Goal: Find specific page/section: Find specific page/section

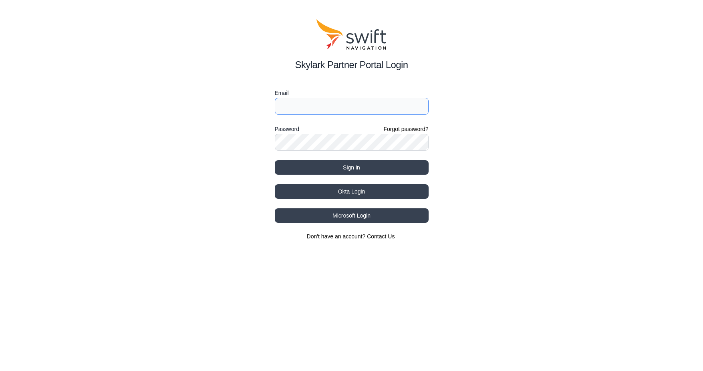
click at [297, 102] on input "Email" at bounding box center [352, 106] width 154 height 17
type input "[EMAIL_ADDRESS][DOMAIN_NAME]"
click at [334, 168] on button "Sign in" at bounding box center [352, 167] width 154 height 14
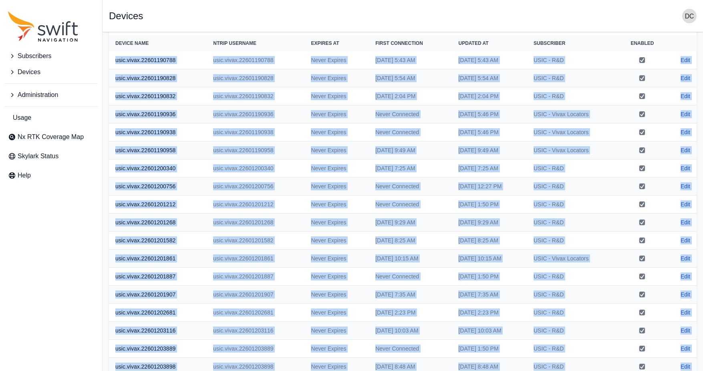
scroll to position [105, 0]
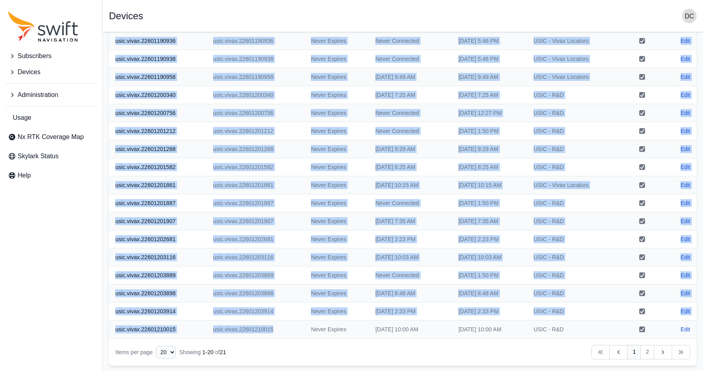
drag, startPoint x: 113, startPoint y: 90, endPoint x: 213, endPoint y: 333, distance: 263.5
click at [213, 334] on tbody "usic.vivax.22601190788 usic.vivax.22601190788 Never Expires [DATE] 5:43 AM [DAT…" at bounding box center [402, 158] width 587 height 360
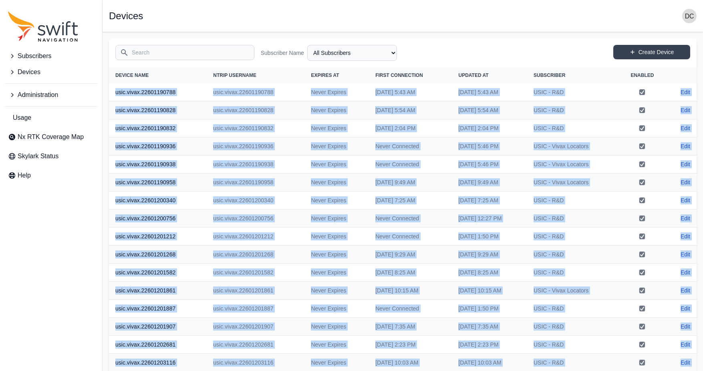
scroll to position [0, 0]
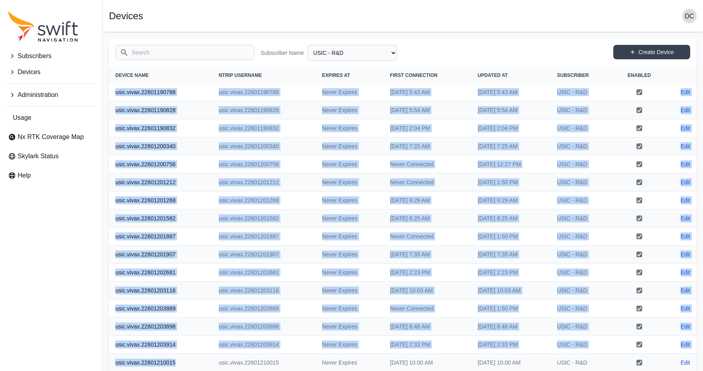
drag, startPoint x: 115, startPoint y: 92, endPoint x: 185, endPoint y: 372, distance: 289.4
click at [185, 370] on html "Subscribers Devices Administration Usage Nx RTK Coverage Map Skylark Status Hel…" at bounding box center [351, 211] width 703 height 423
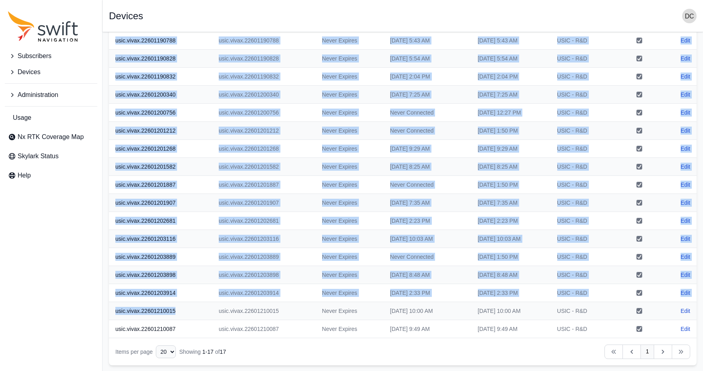
scroll to position [51, 0]
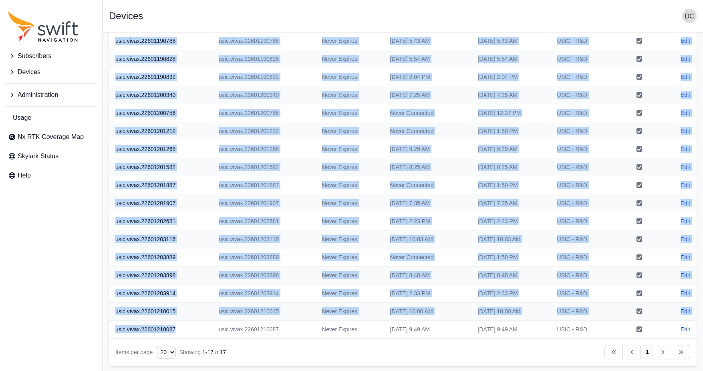
click at [184, 331] on th "usic.vivax.22601210087" at bounding box center [160, 329] width 103 height 18
copy tbody "usic.vivax.22601190788 usic.vivax.22601190788 Never Expires [DATE] 5:43 AM [DAT…"
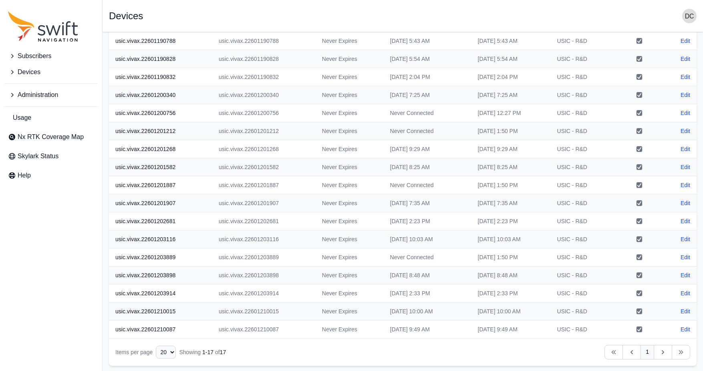
click at [384, 163] on td "[DATE] 8:25 AM" at bounding box center [428, 167] width 88 height 18
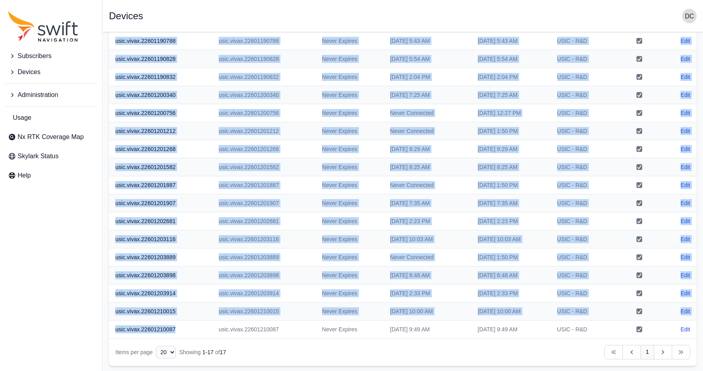
drag, startPoint x: 115, startPoint y: 90, endPoint x: 176, endPoint y: 336, distance: 253.3
click at [176, 336] on tbody "usic.vivax.22601190788 usic.vivax.22601190788 Never Expires [DATE] 5:43 AM [DAT…" at bounding box center [402, 185] width 587 height 306
copy tbody "usic.vivax.22601190788 usic.vivax.22601190788 Never Expires [DATE] 5:43 AM [DAT…"
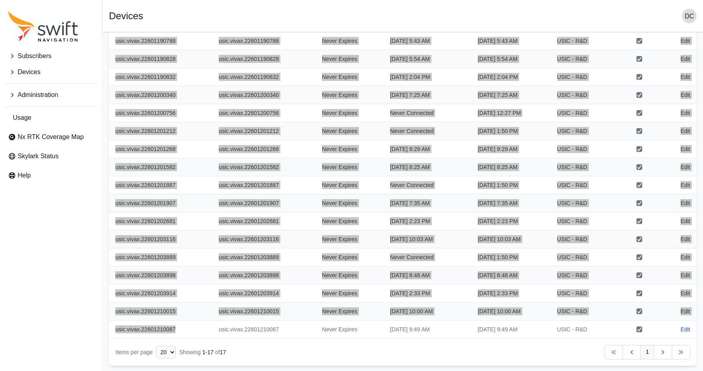
drag, startPoint x: 176, startPoint y: 336, endPoint x: 576, endPoint y: 133, distance: 448.7
click at [576, 133] on td "USIC - R&D" at bounding box center [582, 131] width 63 height 18
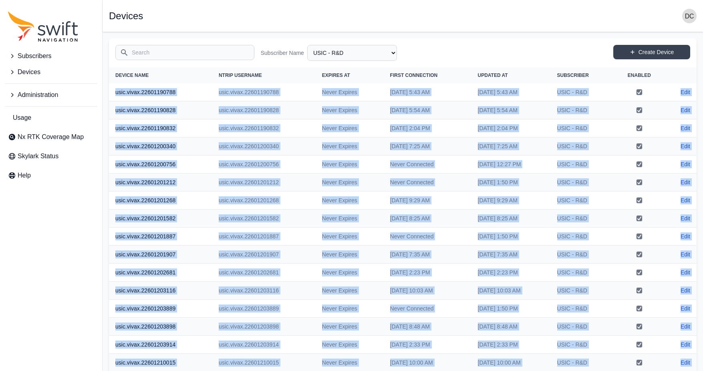
scroll to position [0, 0]
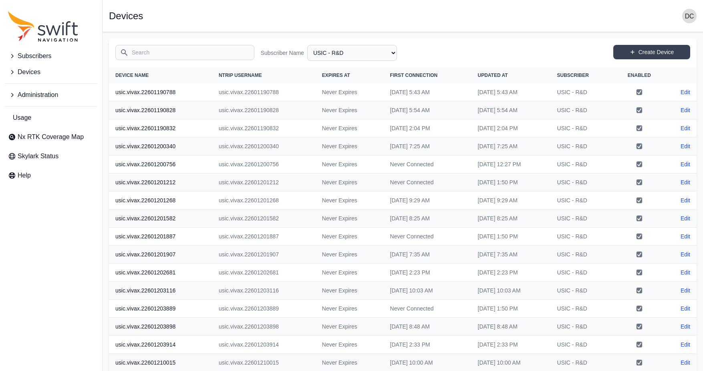
click at [516, 30] on nav "Open sidebar Devices" at bounding box center [402, 16] width 600 height 32
select select "50093bd9-8583-4f26-8545-3bd2f2615479"
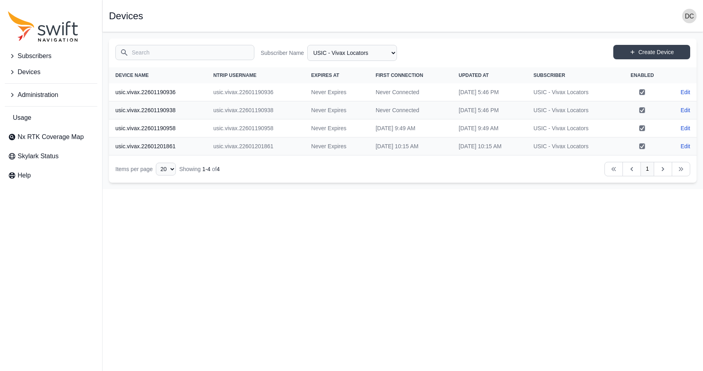
click at [154, 92] on th "usic.vivax.22601190936" at bounding box center [158, 92] width 98 height 18
copy th "22601190936"
click at [159, 111] on th "usic.vivax.22601190938" at bounding box center [158, 110] width 98 height 18
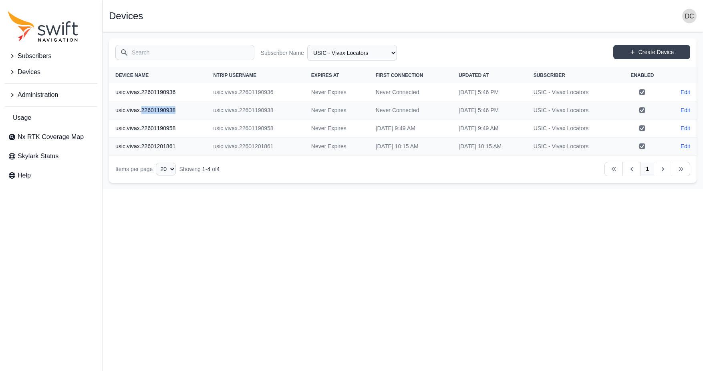
copy th "22601190938"
click at [157, 123] on th "usic.vivax.22601190958" at bounding box center [158, 128] width 98 height 18
click at [162, 126] on th "usic.vivax.22601190958" at bounding box center [158, 128] width 98 height 18
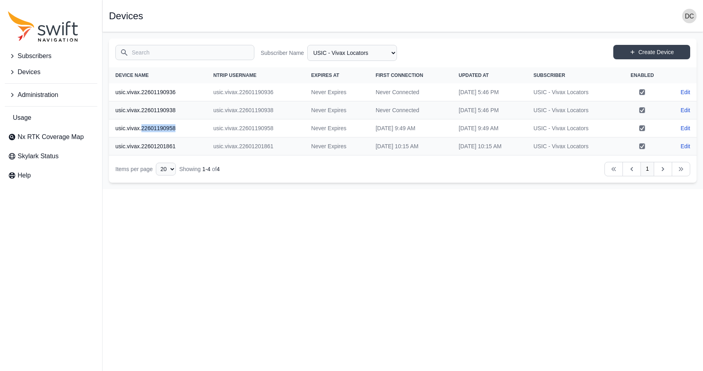
copy th "22601190958"
click at [167, 143] on th "usic.vivax.22601201861" at bounding box center [158, 146] width 98 height 18
copy th "22601201861"
